Goal: Check status: Check status

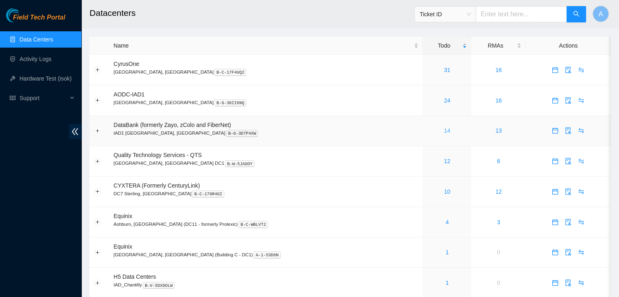
click at [444, 130] on link "14" at bounding box center [447, 130] width 7 height 7
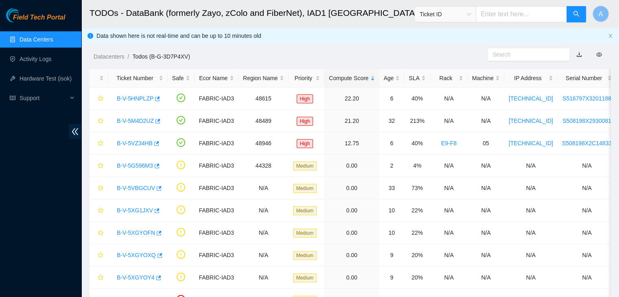
click at [53, 36] on link "Data Centers" at bounding box center [36, 39] width 33 height 7
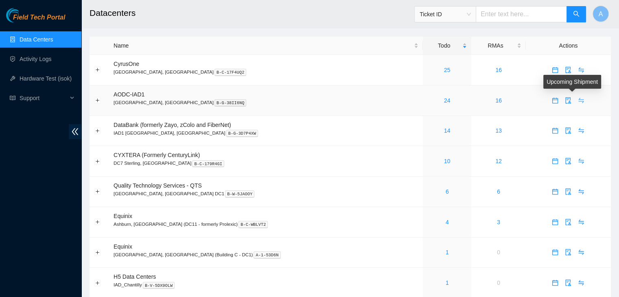
click at [577, 102] on icon "swap" at bounding box center [580, 100] width 7 height 7
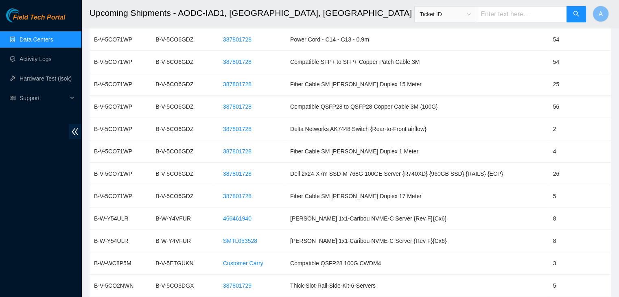
scroll to position [242, 0]
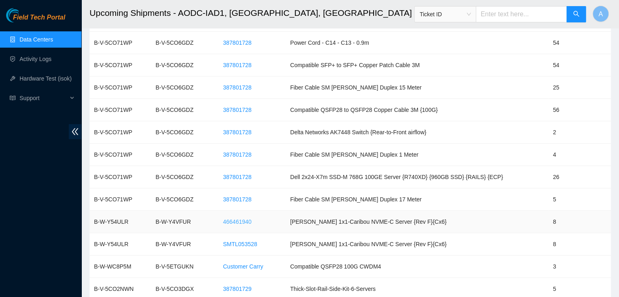
click at [234, 219] on span "466461940" at bounding box center [237, 221] width 28 height 9
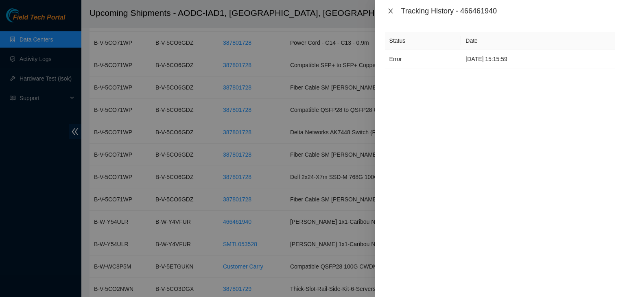
click at [393, 10] on icon "close" at bounding box center [390, 11] width 7 height 7
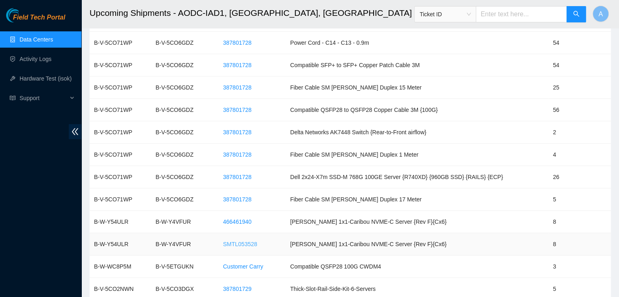
click at [253, 244] on span "SMTL053528" at bounding box center [240, 244] width 34 height 9
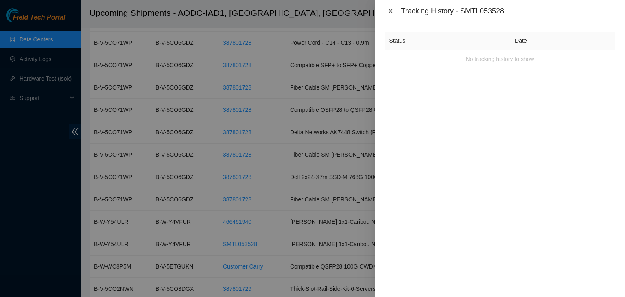
click at [394, 9] on button "Close" at bounding box center [390, 11] width 11 height 8
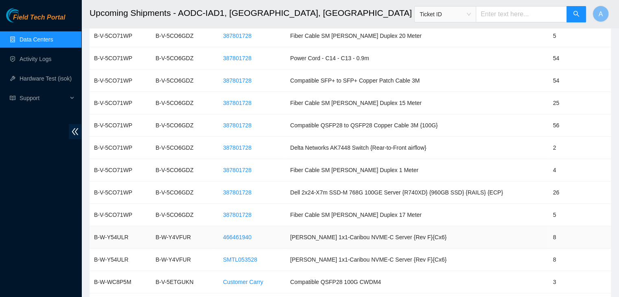
scroll to position [225, 0]
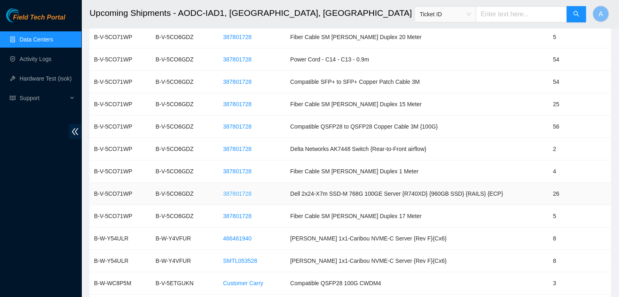
click at [236, 195] on span "387801728" at bounding box center [237, 193] width 28 height 9
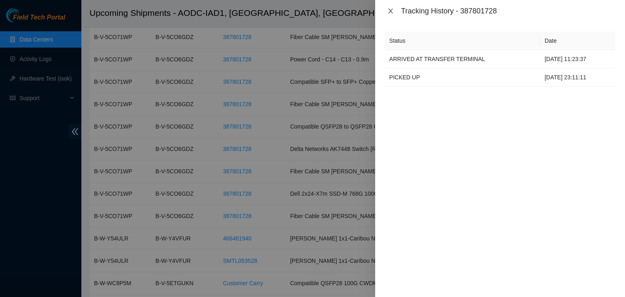
click at [388, 9] on icon "close" at bounding box center [390, 11] width 7 height 7
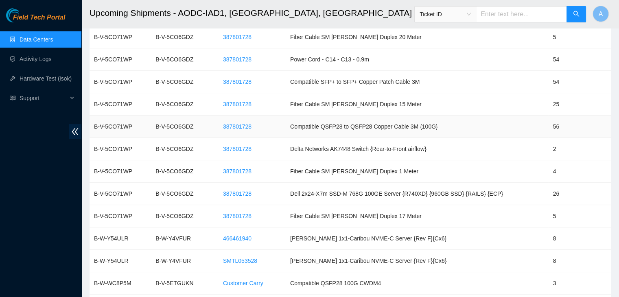
scroll to position [0, 0]
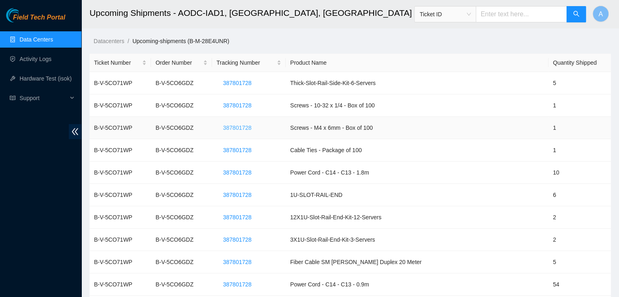
click at [235, 129] on span "387801728" at bounding box center [237, 127] width 28 height 9
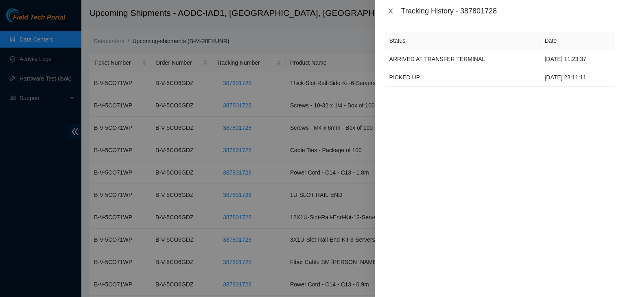
click at [394, 14] on button "Close" at bounding box center [390, 11] width 11 height 8
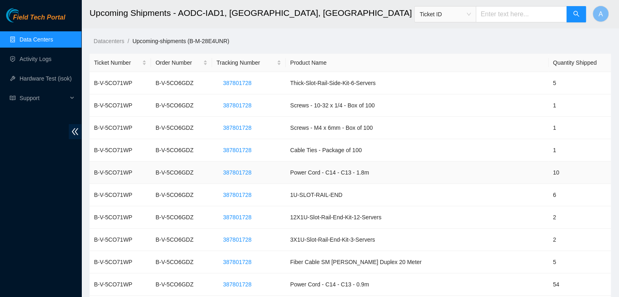
scroll to position [52, 0]
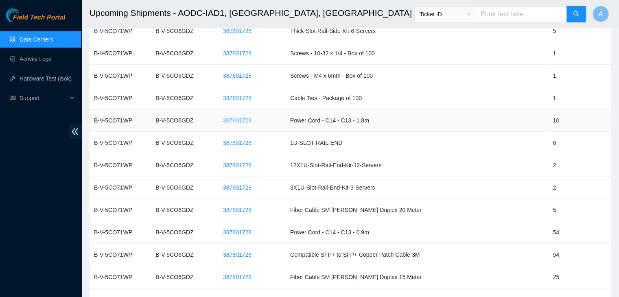
click at [248, 120] on span "387801728" at bounding box center [237, 120] width 28 height 9
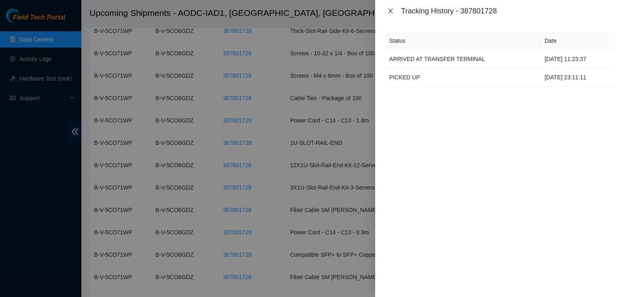
click at [391, 9] on icon "close" at bounding box center [390, 11] width 7 height 7
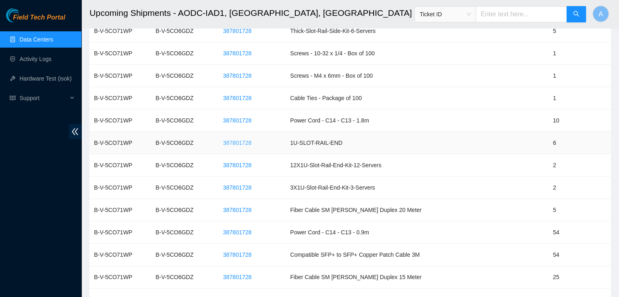
click at [249, 144] on span "387801728" at bounding box center [237, 142] width 28 height 9
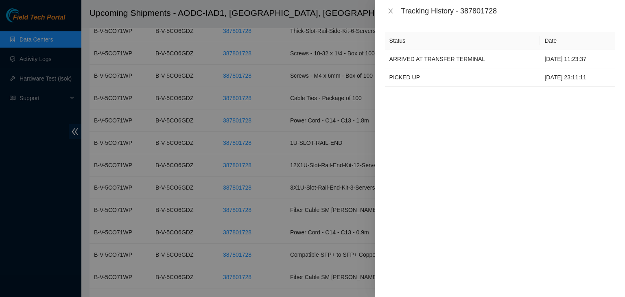
click at [390, 15] on div "Tracking History - 387801728" at bounding box center [500, 11] width 250 height 22
click at [390, 15] on div "Tracking History - 387801728" at bounding box center [500, 11] width 230 height 9
click at [390, 14] on icon "close" at bounding box center [390, 11] width 7 height 7
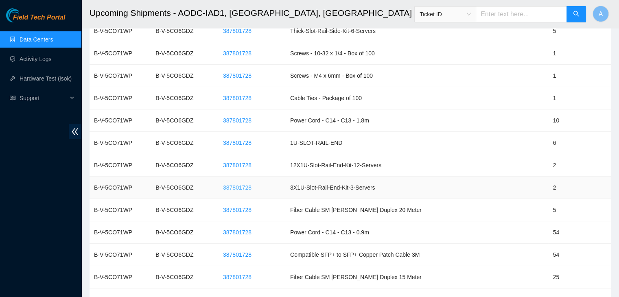
click at [251, 185] on span "387801728" at bounding box center [237, 187] width 28 height 9
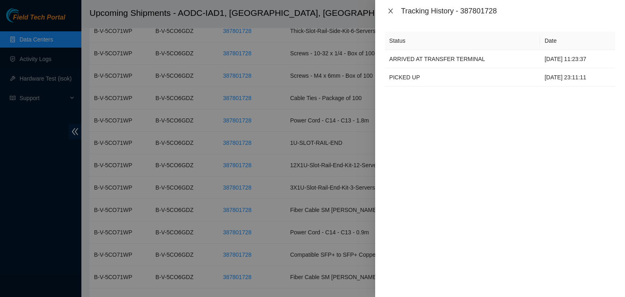
click at [394, 13] on button "Close" at bounding box center [390, 11] width 11 height 8
